Goal: Information Seeking & Learning: Learn about a topic

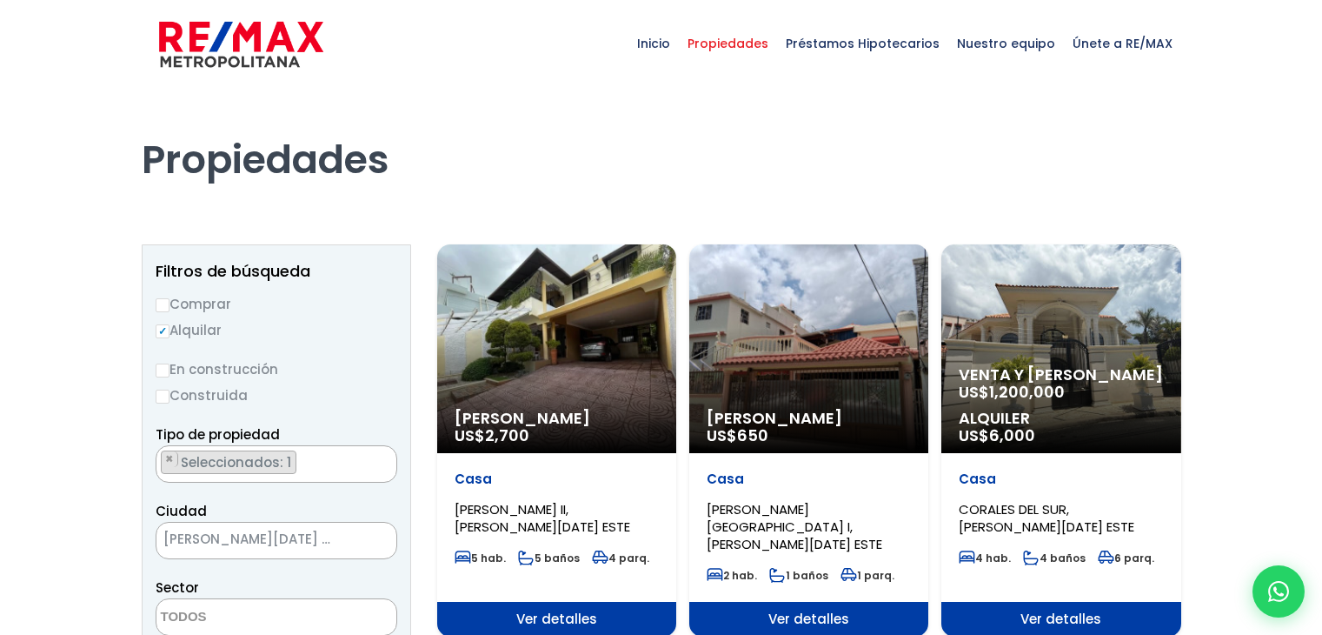
select select
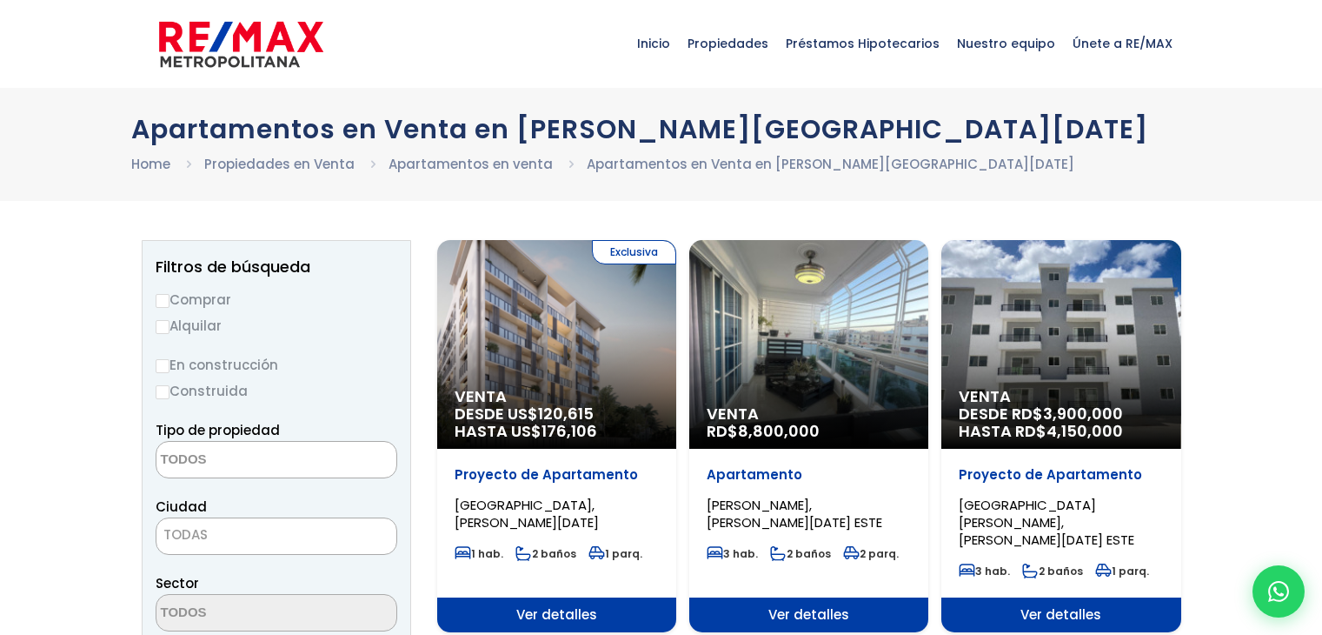
select select
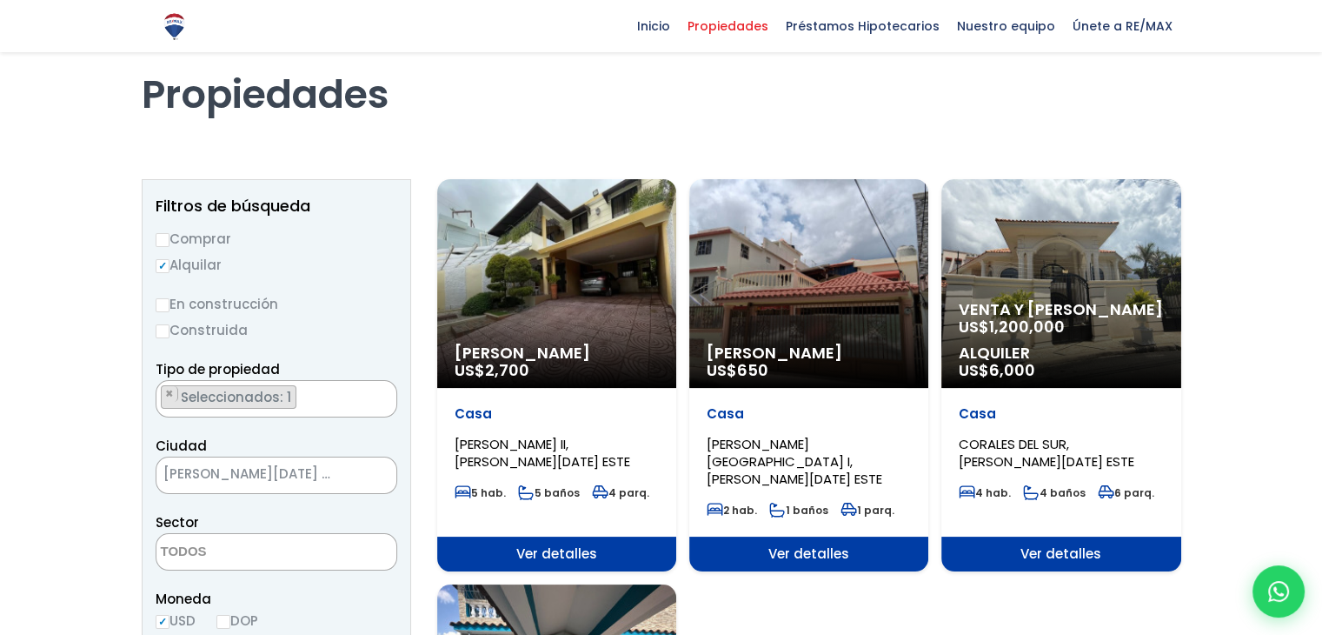
scroll to position [21, 0]
